Goal: Communication & Community: Connect with others

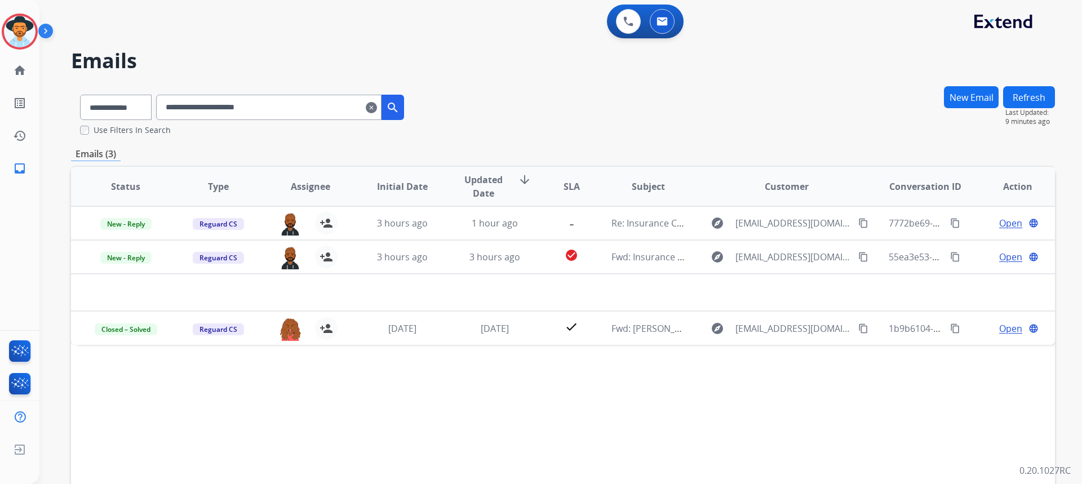
drag, startPoint x: 295, startPoint y: 103, endPoint x: -6, endPoint y: 100, distance: 300.3
click at [0, 100] on html "**********" at bounding box center [541, 242] width 1082 height 484
click at [666, 21] on img at bounding box center [661, 21] width 11 height 9
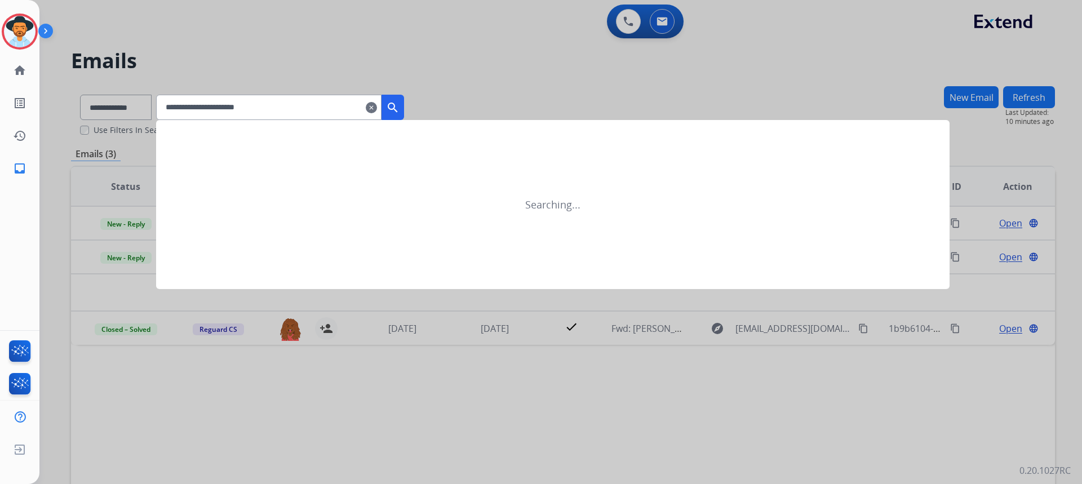
click at [400, 108] on mat-icon "search" at bounding box center [393, 108] width 14 height 14
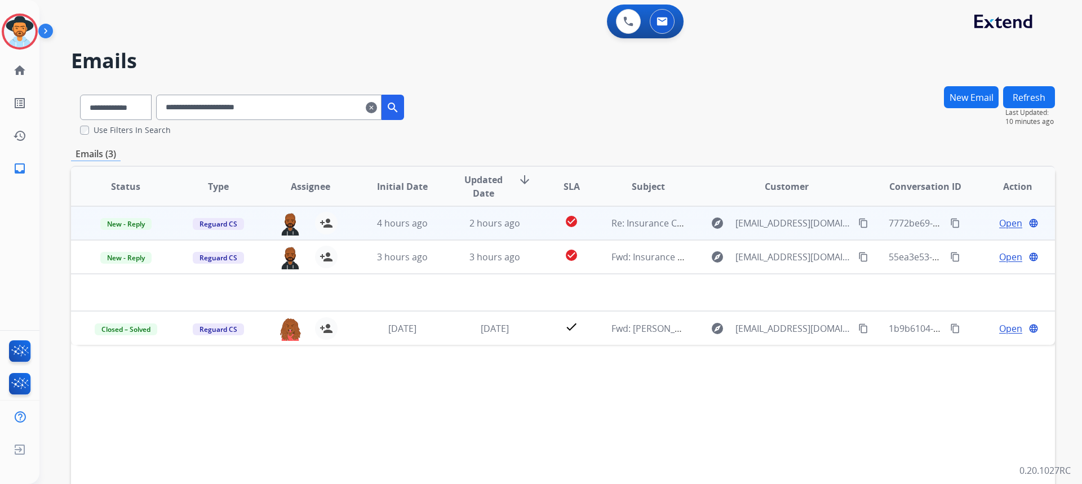
click at [1001, 223] on span "Open" at bounding box center [1010, 223] width 23 height 14
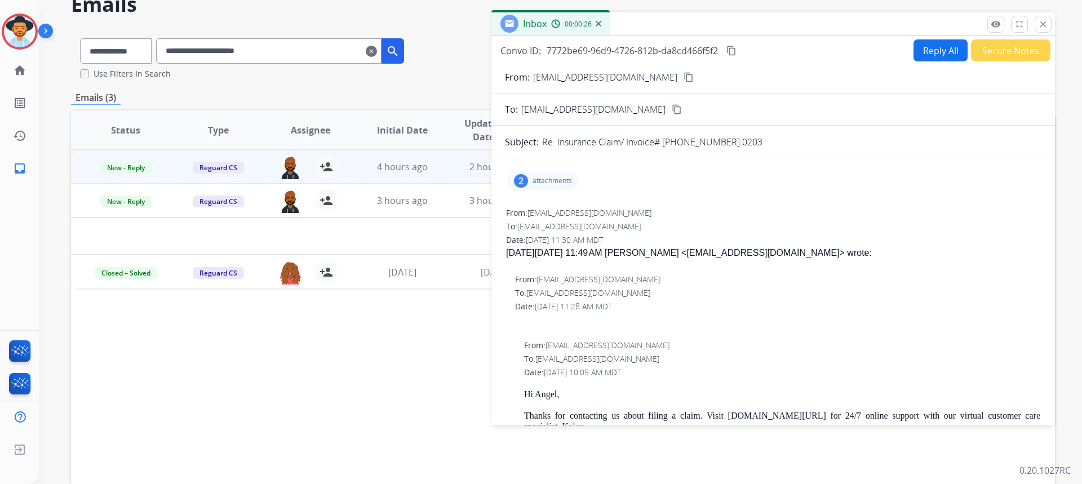
click at [600, 22] on img at bounding box center [599, 24] width 6 height 6
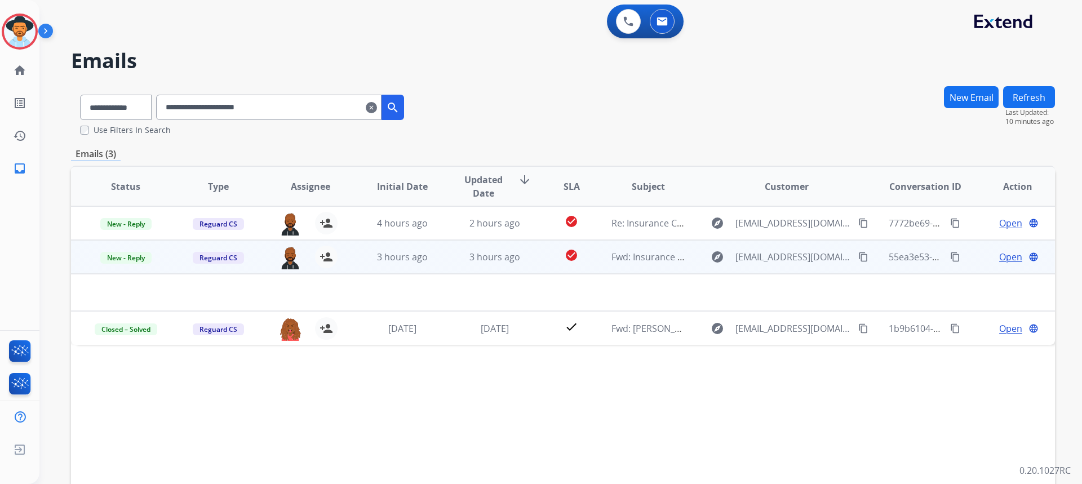
click at [1003, 254] on span "Open" at bounding box center [1010, 257] width 23 height 14
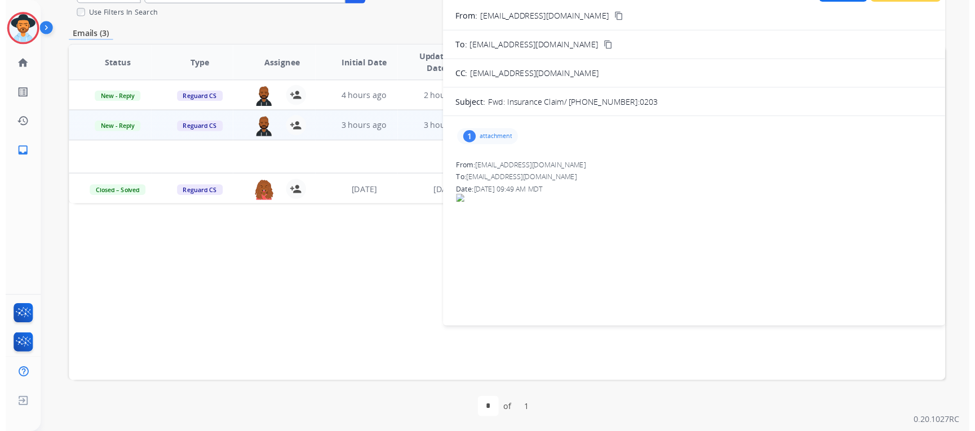
scroll to position [118, 0]
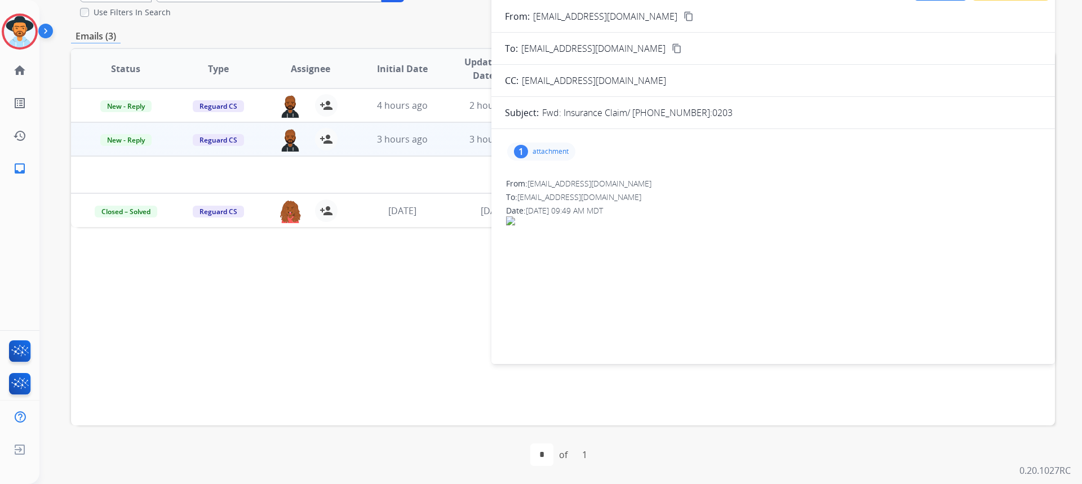
click at [567, 147] on div "1 attachment" at bounding box center [541, 152] width 68 height 18
click at [566, 182] on div at bounding box center [546, 182] width 56 height 39
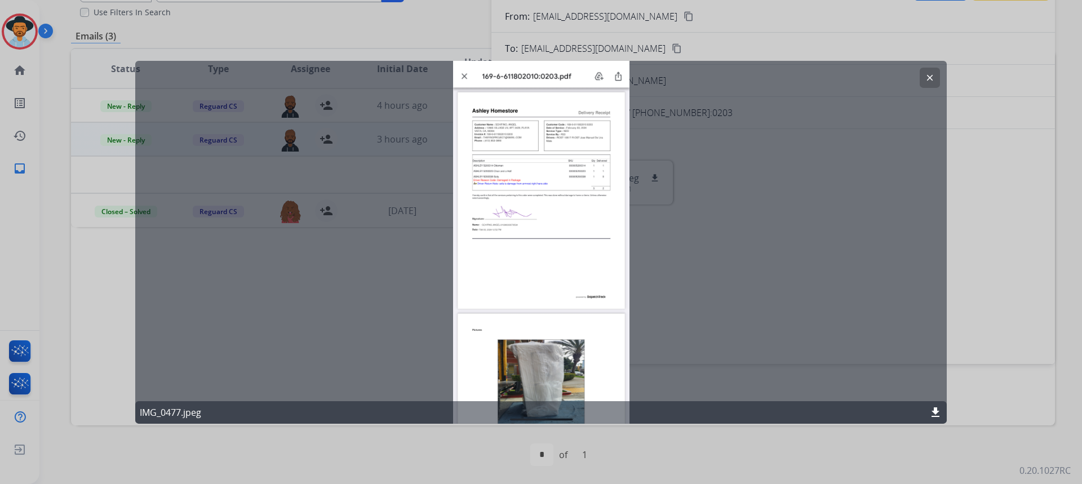
click at [576, 166] on div "clear IMG_0477.jpeg download" at bounding box center [540, 241] width 811 height 363
click at [558, 165] on div "clear IMG_0477.jpeg download" at bounding box center [540, 241] width 811 height 363
drag, startPoint x: 567, startPoint y: 170, endPoint x: 802, endPoint y: 216, distance: 239.5
click at [802, 216] on div "clear IMG_0477.jpeg download" at bounding box center [540, 241] width 811 height 363
drag, startPoint x: 581, startPoint y: 132, endPoint x: 828, endPoint y: 143, distance: 247.6
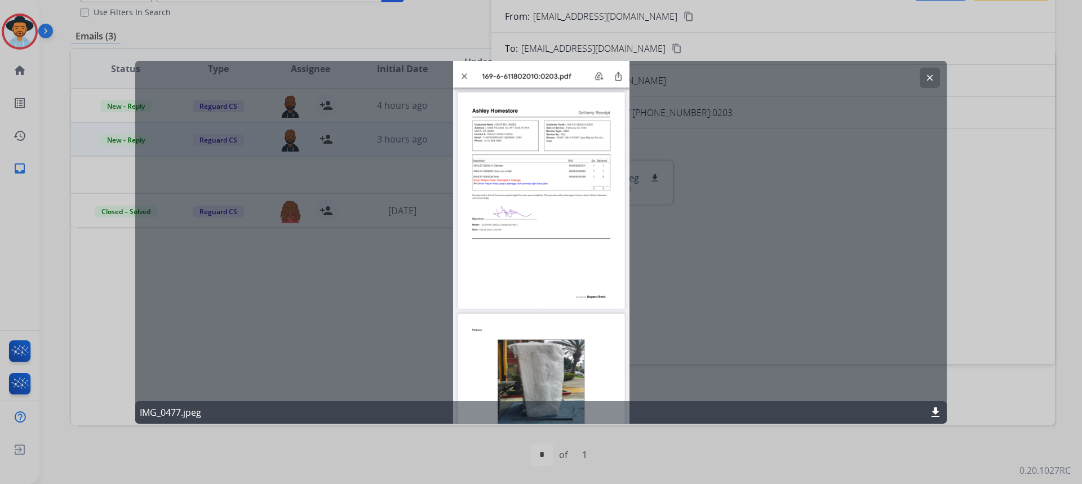
click at [828, 143] on div "clear IMG_0477.jpeg download" at bounding box center [540, 241] width 811 height 363
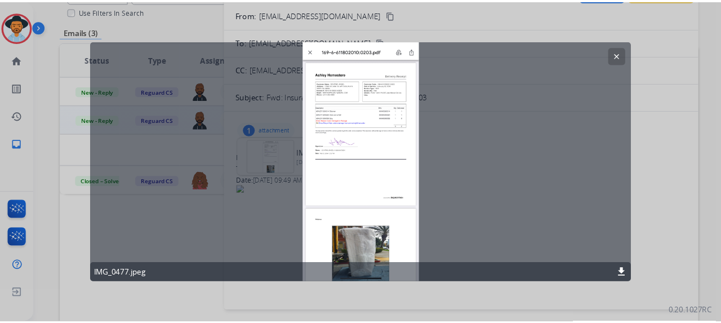
scroll to position [117, 0]
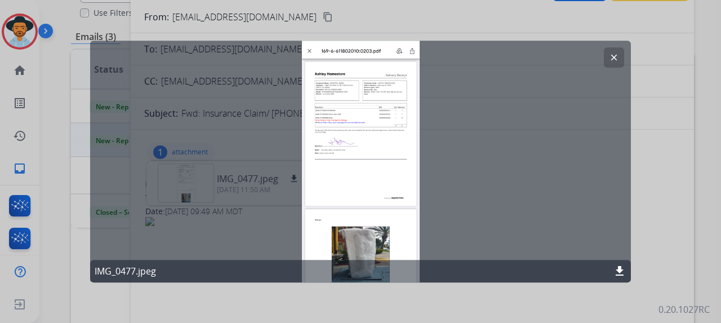
click at [569, 78] on div "clear IMG_0477.jpeg download" at bounding box center [360, 162] width 541 height 242
click at [384, 112] on div "clear IMG_0477.jpeg download" at bounding box center [360, 162] width 541 height 242
click at [615, 272] on mat-icon "download" at bounding box center [620, 271] width 14 height 14
click at [612, 51] on button "clear" at bounding box center [614, 57] width 20 height 20
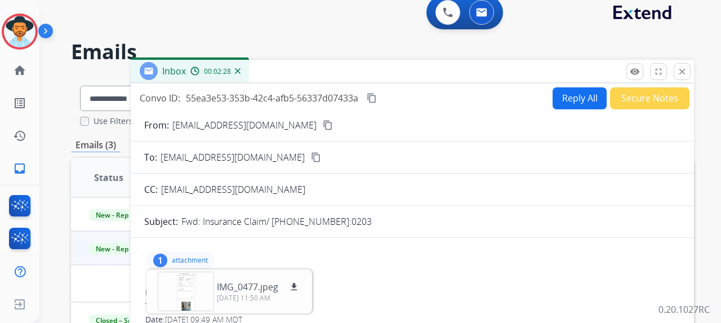
scroll to position [0, 0]
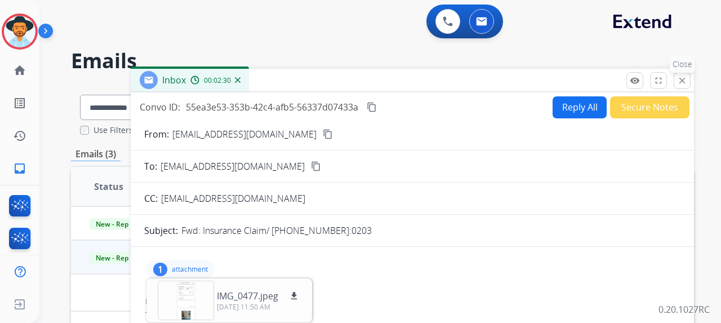
click at [682, 78] on mat-icon "close" at bounding box center [682, 81] width 10 height 10
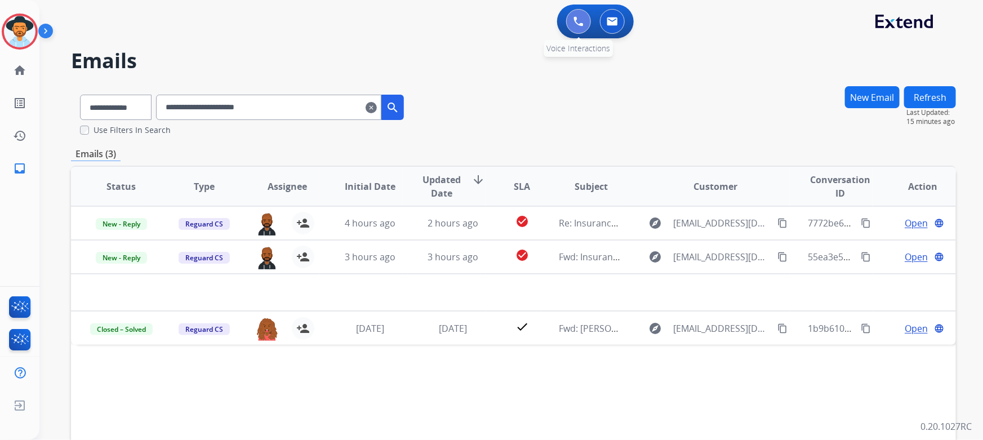
click at [579, 24] on img at bounding box center [579, 21] width 10 height 10
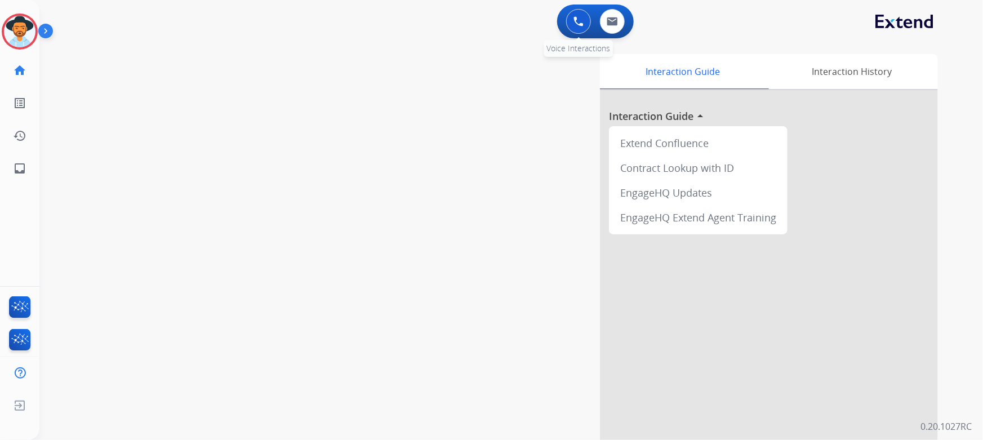
click at [577, 19] on img at bounding box center [579, 21] width 10 height 10
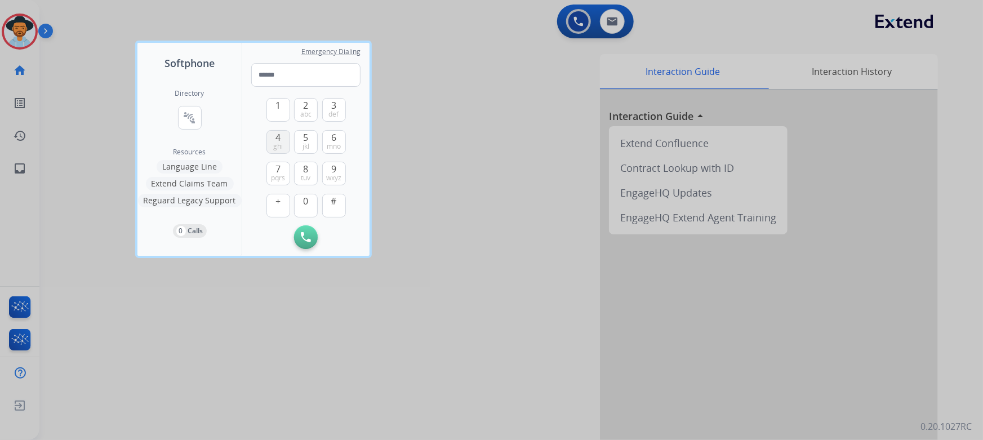
click at [279, 143] on span "ghi" at bounding box center [278, 146] width 10 height 9
click at [281, 113] on button "1" at bounding box center [279, 110] width 24 height 24
click at [299, 111] on button "2 abc" at bounding box center [306, 110] width 24 height 24
click at [305, 164] on span "8" at bounding box center [306, 169] width 5 height 14
click at [306, 144] on span "jkl" at bounding box center [306, 146] width 7 height 9
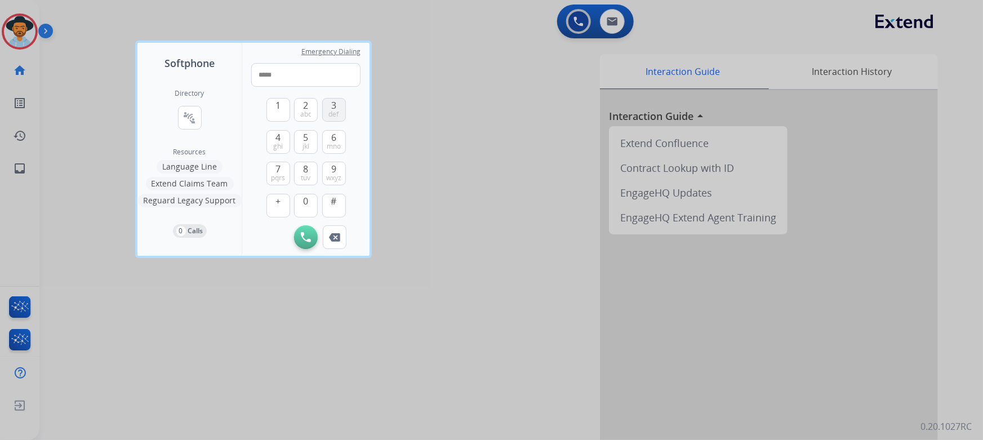
click at [323, 114] on button "3 def" at bounding box center [334, 110] width 24 height 24
click at [304, 198] on span "0" at bounding box center [306, 201] width 5 height 14
click at [303, 174] on span "tuv" at bounding box center [306, 178] width 10 height 9
click at [328, 170] on button "9 wxyz" at bounding box center [334, 174] width 24 height 24
click at [310, 199] on button "0" at bounding box center [306, 206] width 24 height 24
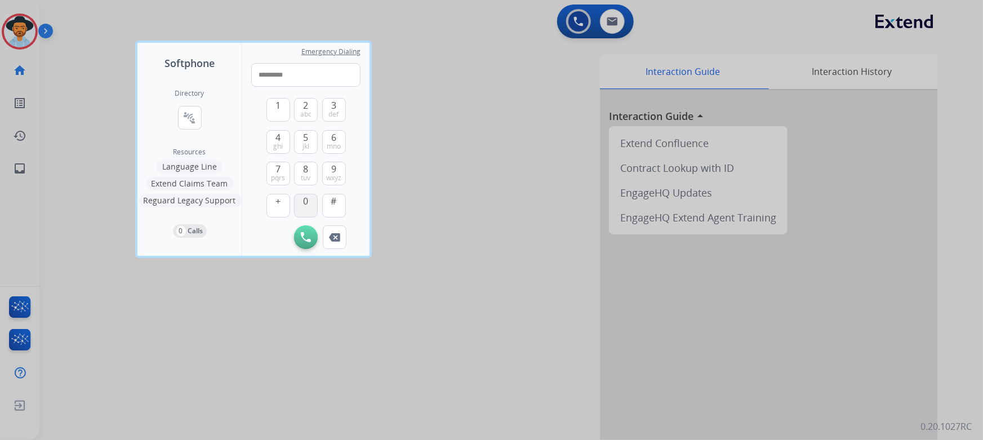
type input "**********"
click at [303, 237] on img at bounding box center [306, 237] width 10 height 10
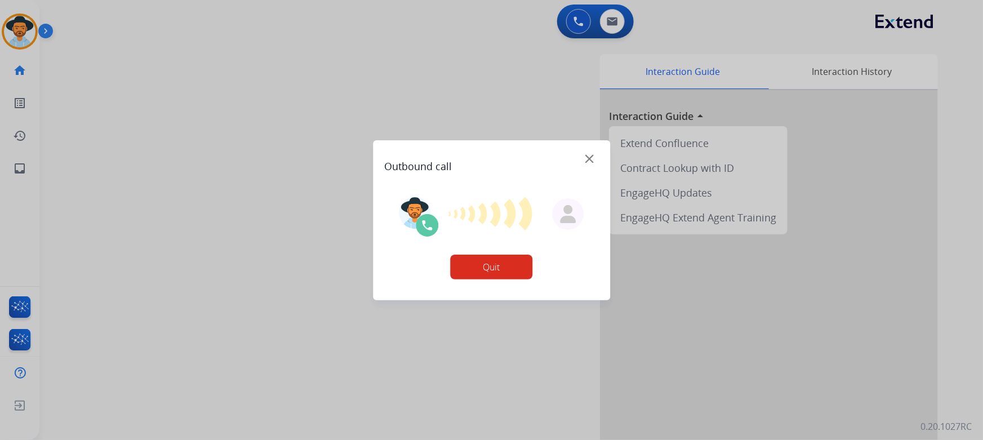
click at [606, 27] on div at bounding box center [491, 220] width 983 height 440
